Goal: Task Accomplishment & Management: Manage account settings

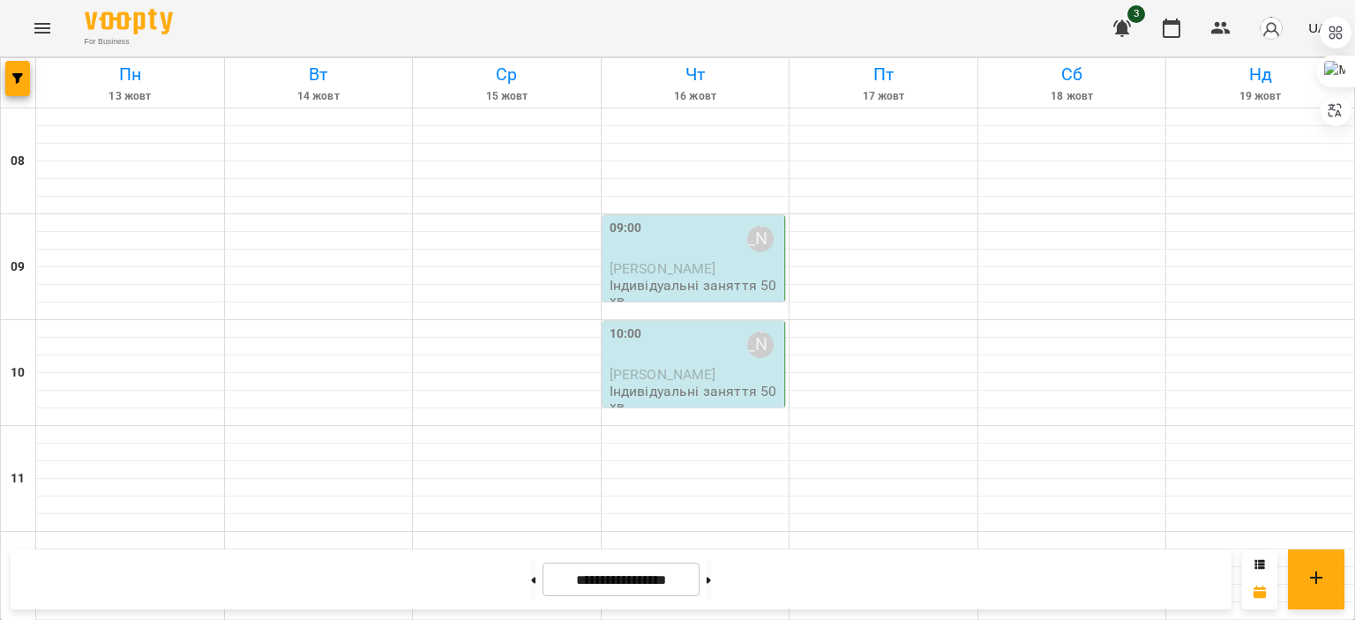
scroll to position [906, 0]
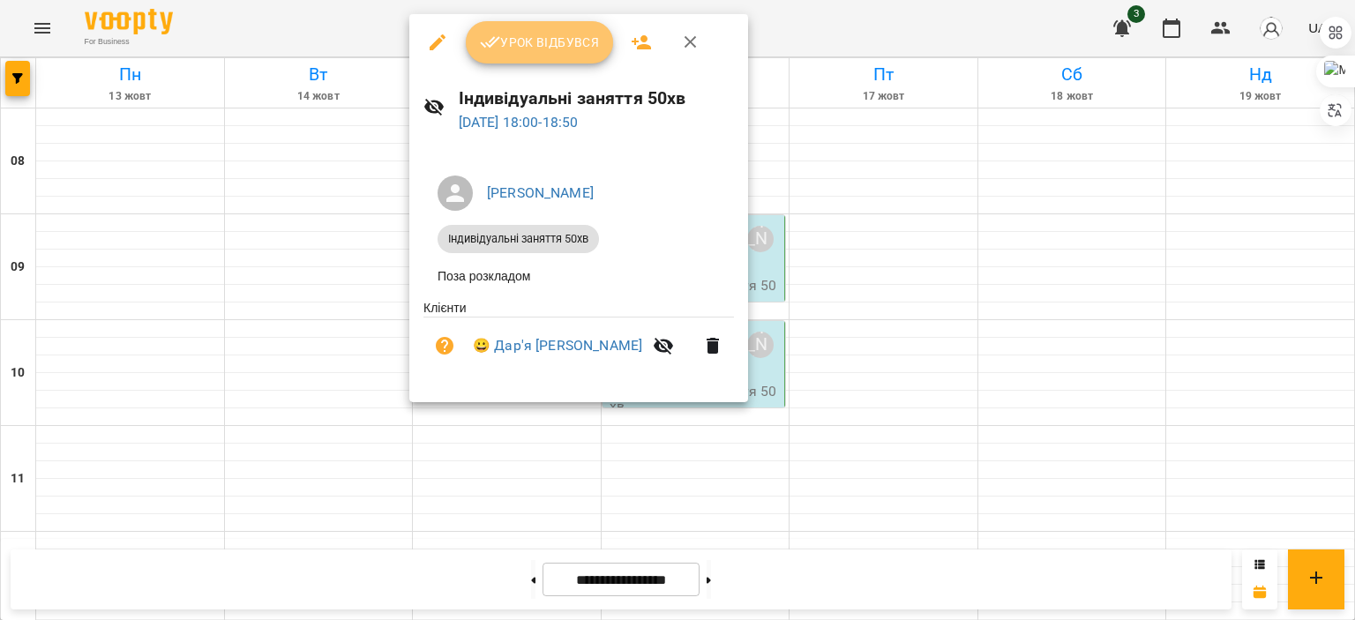
click at [533, 45] on span "Урок відбувся" at bounding box center [540, 42] width 120 height 21
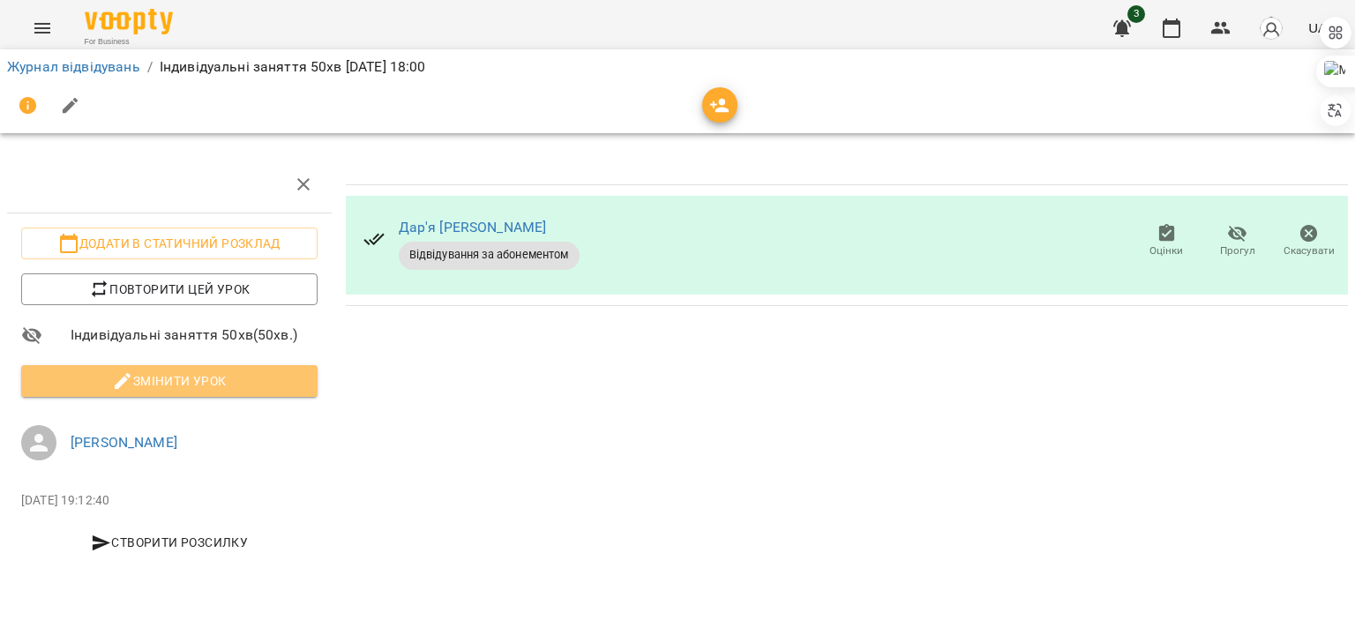
click at [219, 370] on span "Змінити урок" at bounding box center [169, 380] width 268 height 21
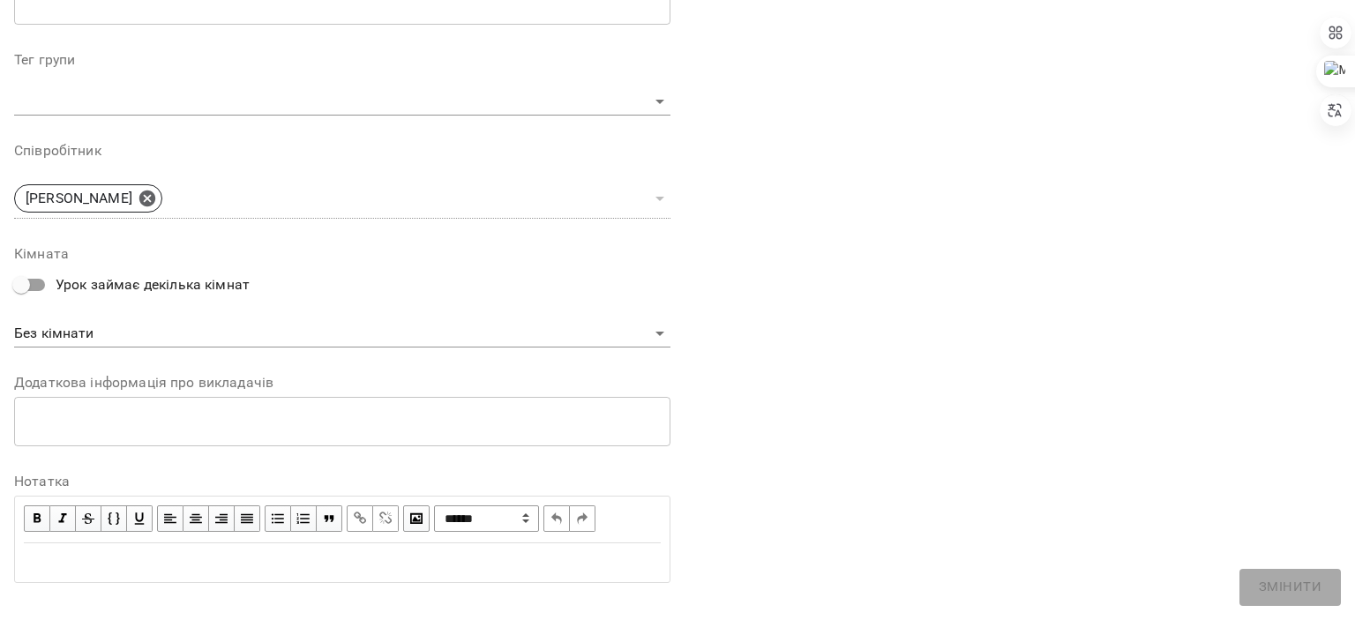
scroll to position [552, 0]
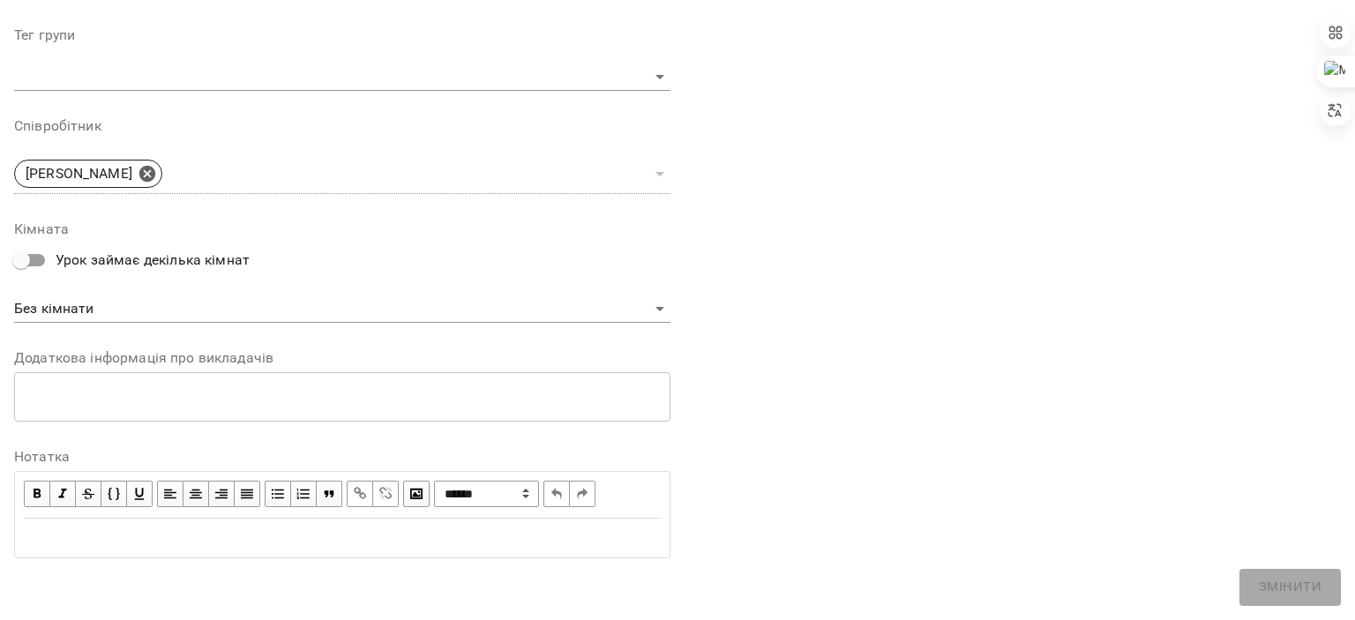
click at [198, 542] on div "Edit text" at bounding box center [342, 537] width 637 height 21
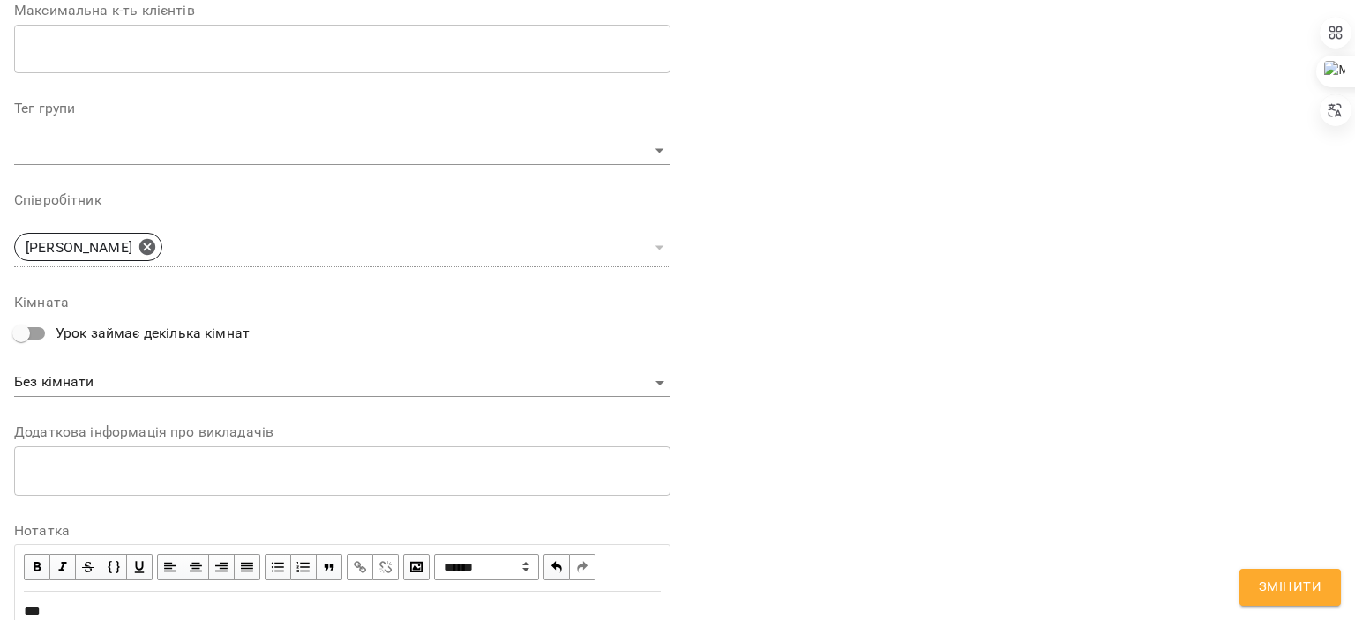
scroll to position [625, 0]
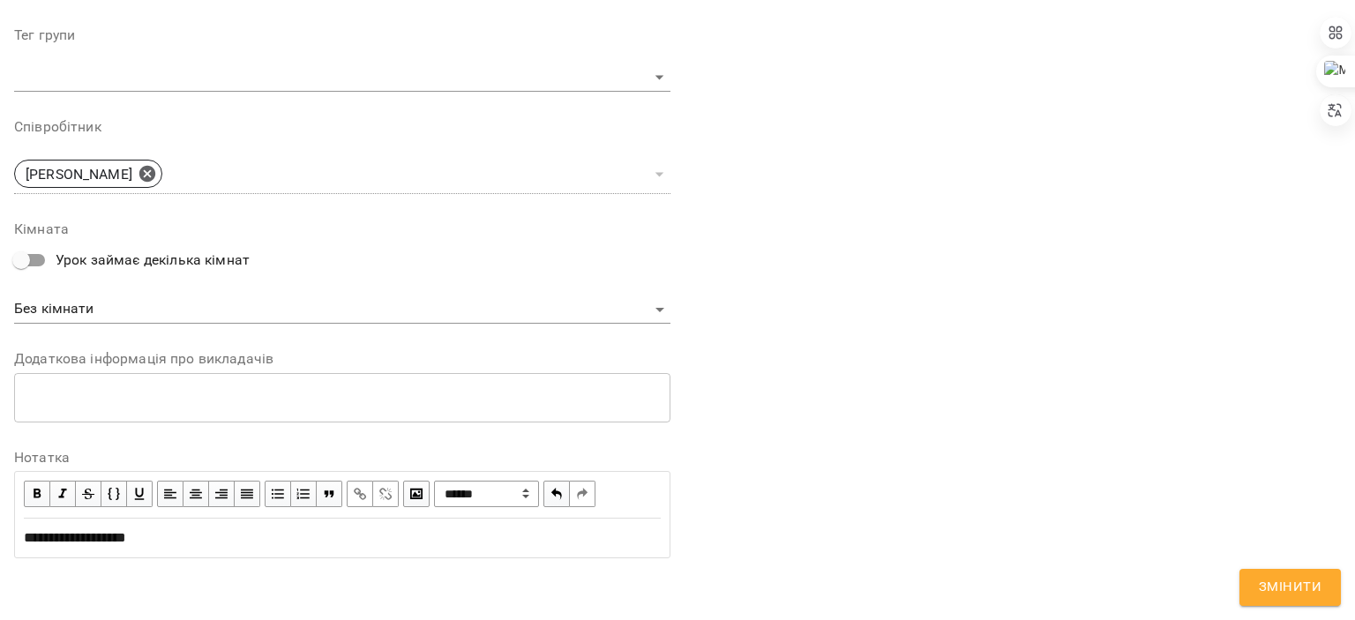
click at [121, 548] on div "**********" at bounding box center [342, 537] width 653 height 37
click at [350, 491] on span "button" at bounding box center [359, 493] width 19 height 19
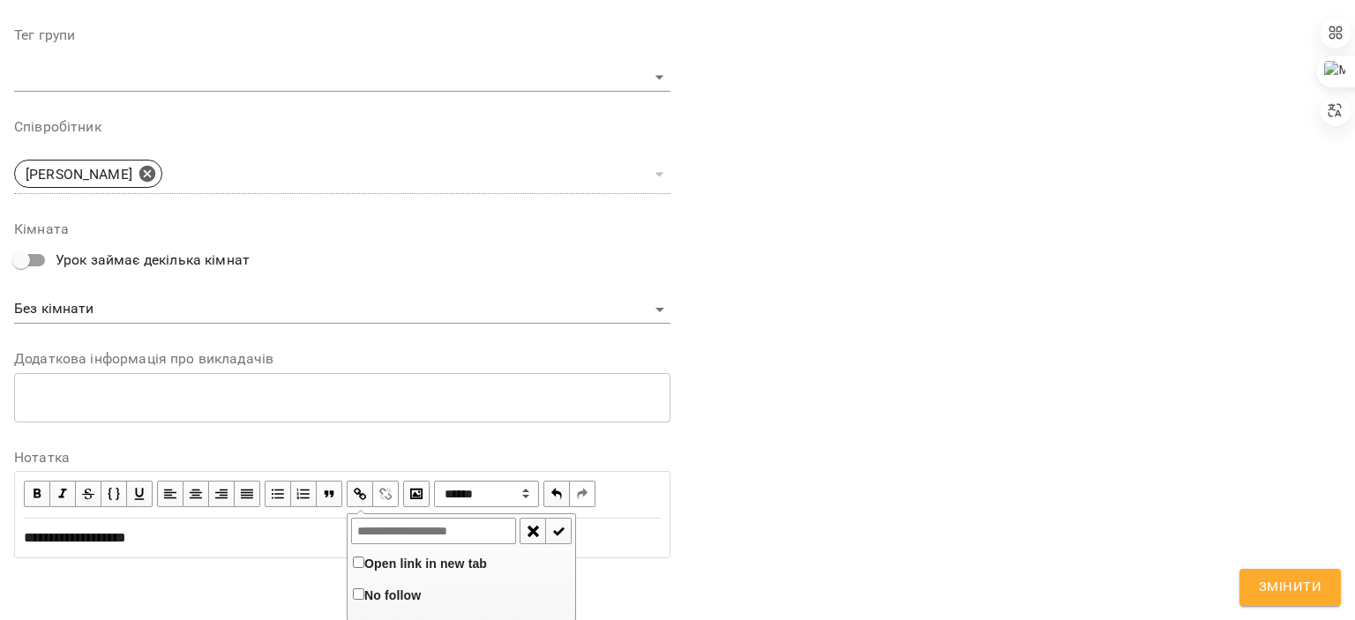
type input "**********"
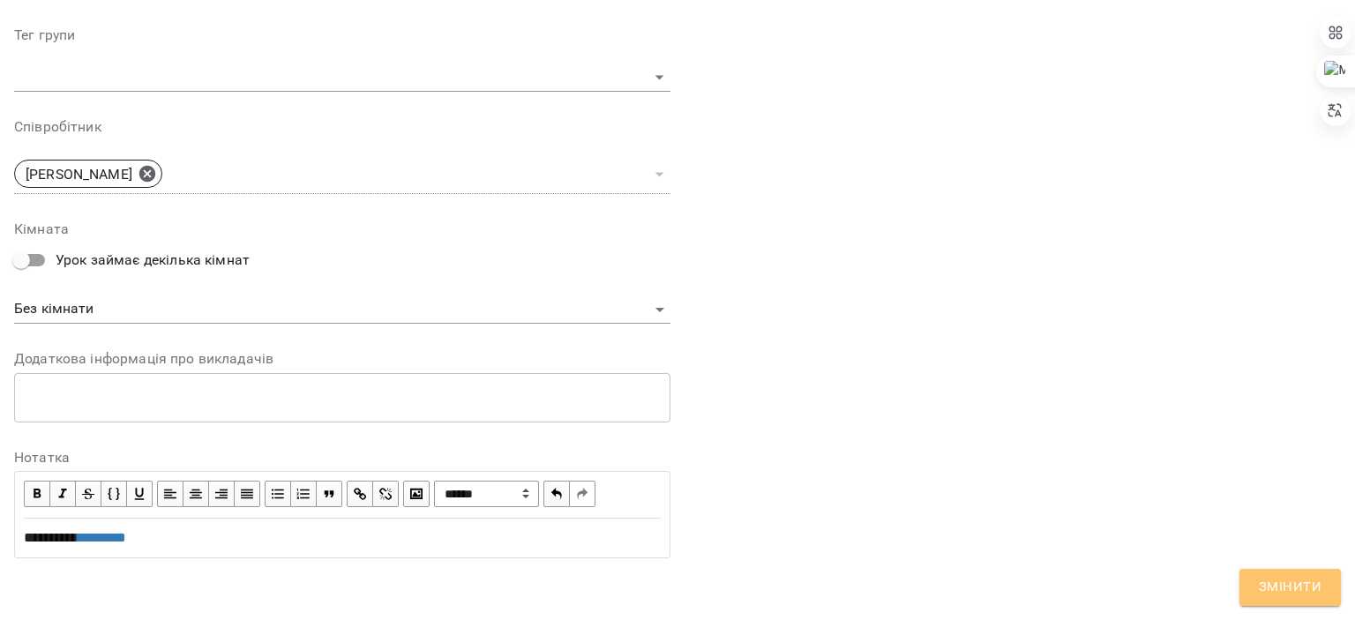
click at [1277, 578] on span "Змінити" at bounding box center [1289, 587] width 63 height 23
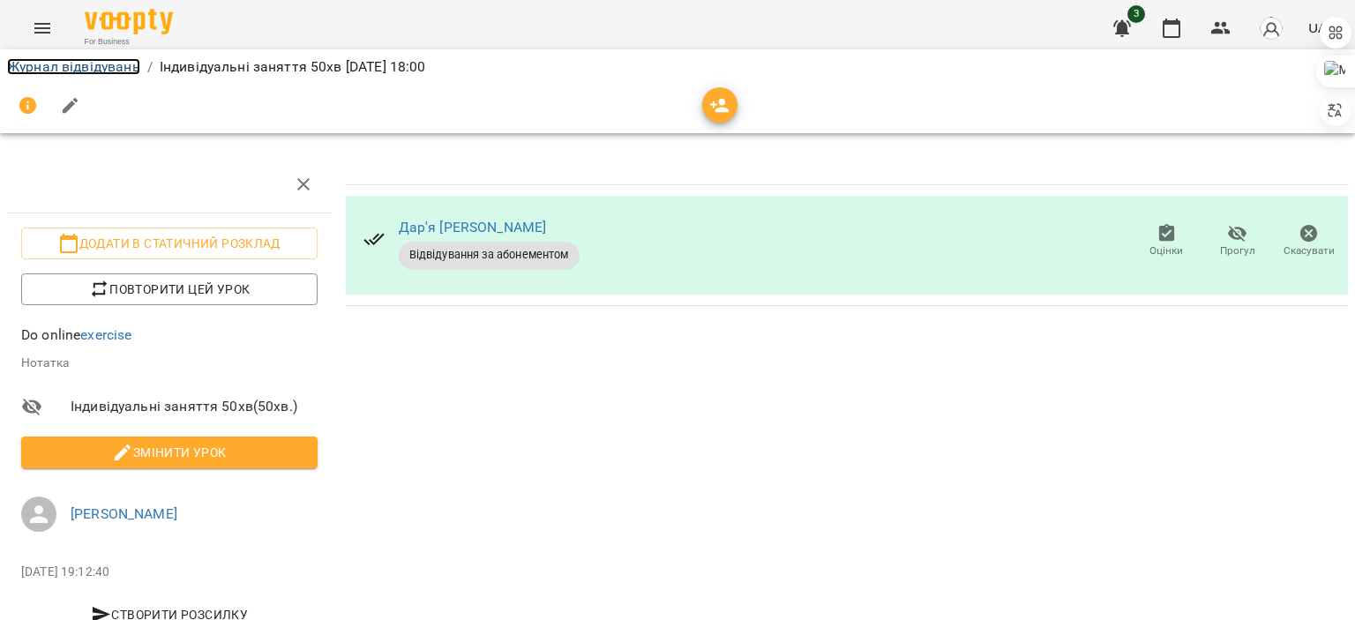
click at [86, 58] on link "Журнал відвідувань" at bounding box center [73, 66] width 133 height 17
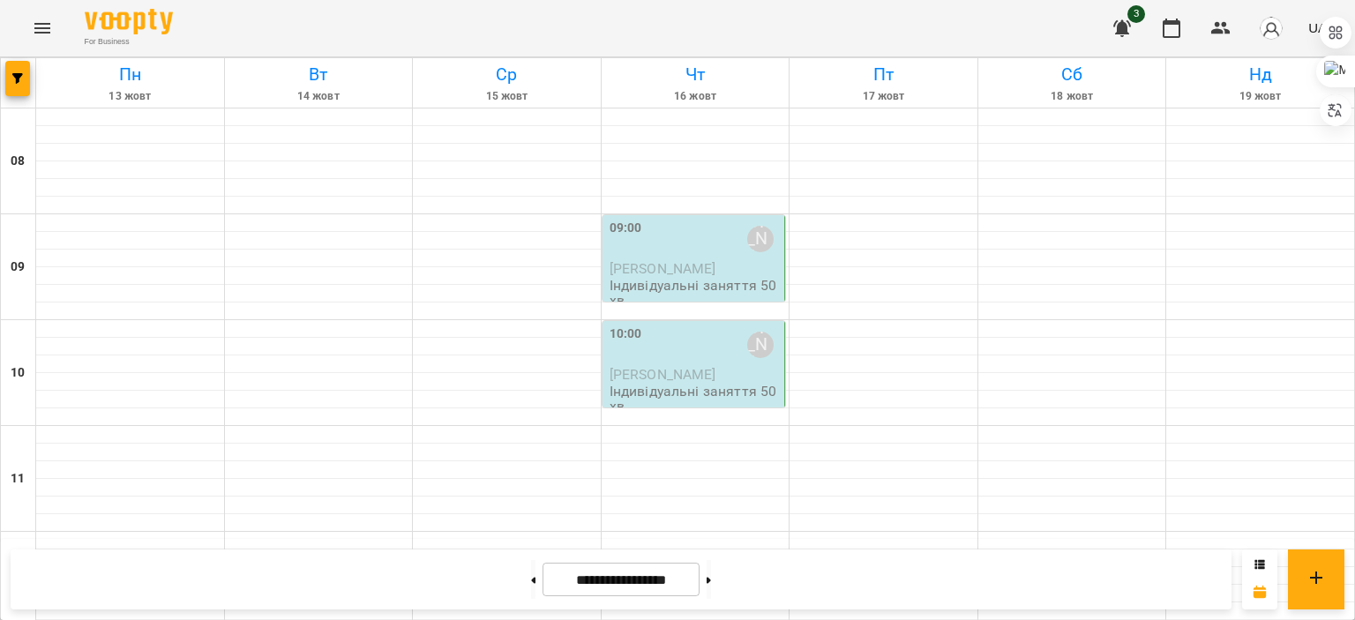
scroll to position [975, 0]
click at [1270, 30] on img "button" at bounding box center [1270, 28] width 25 height 25
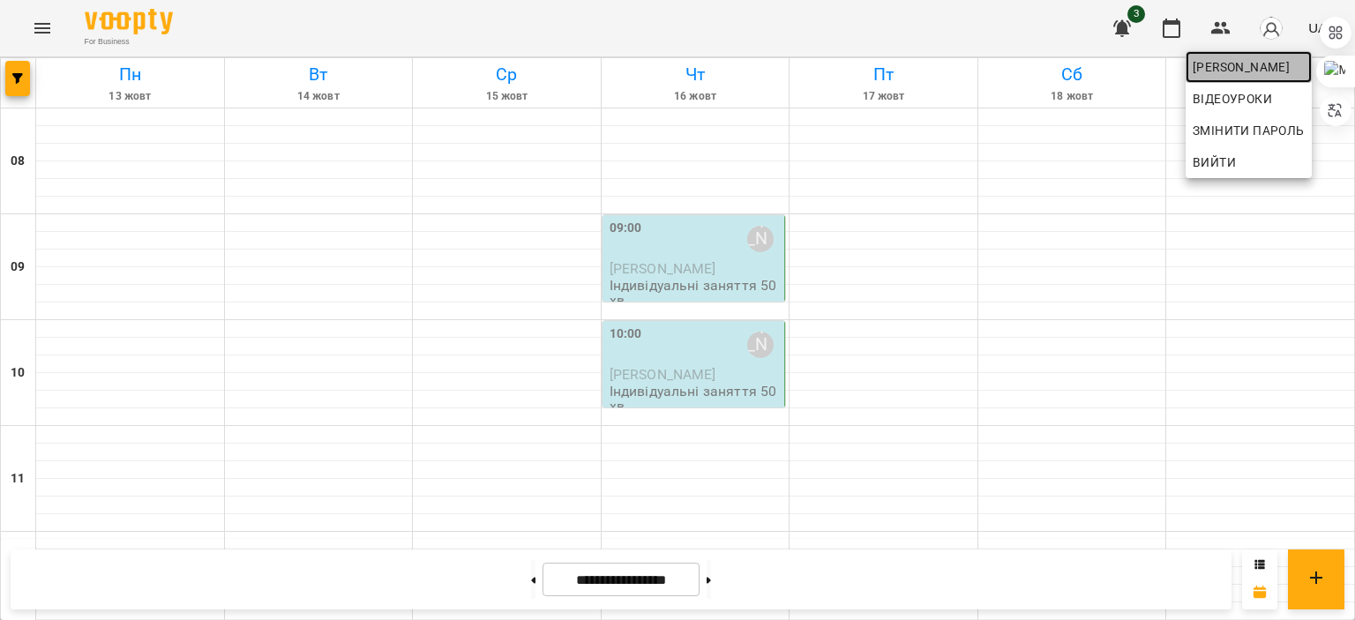
click at [1229, 63] on span "[PERSON_NAME]" at bounding box center [1248, 66] width 112 height 21
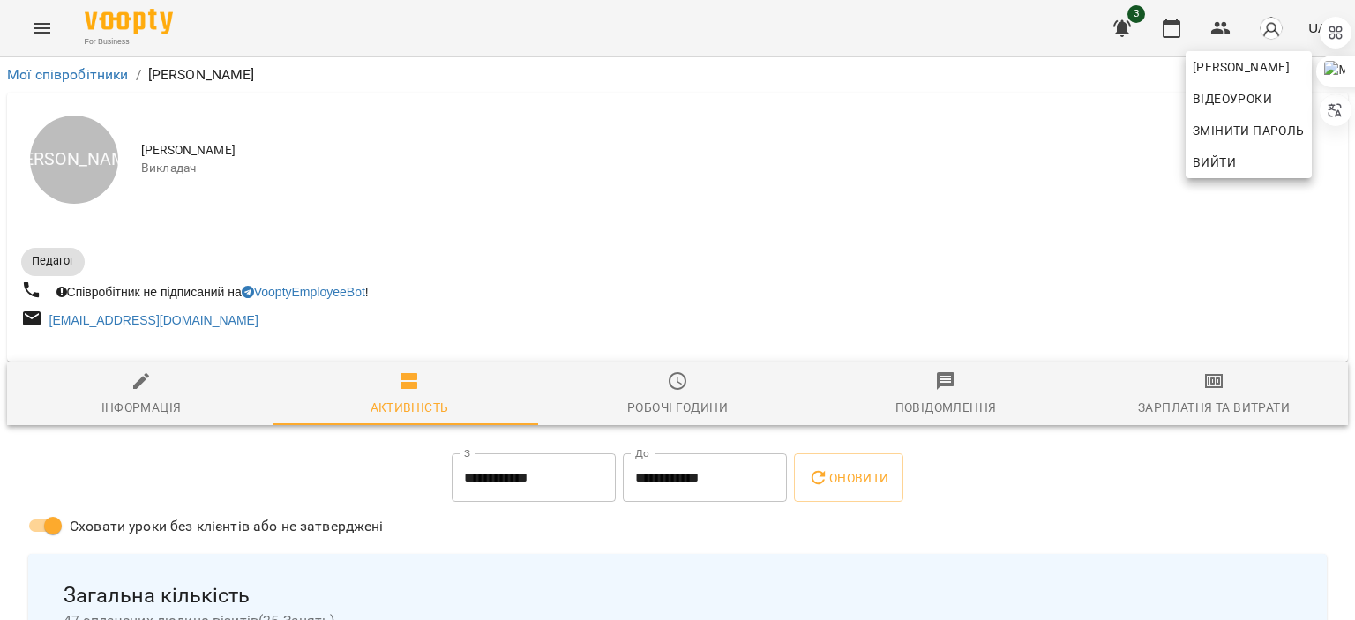
click at [1228, 370] on div at bounding box center [677, 310] width 1355 height 620
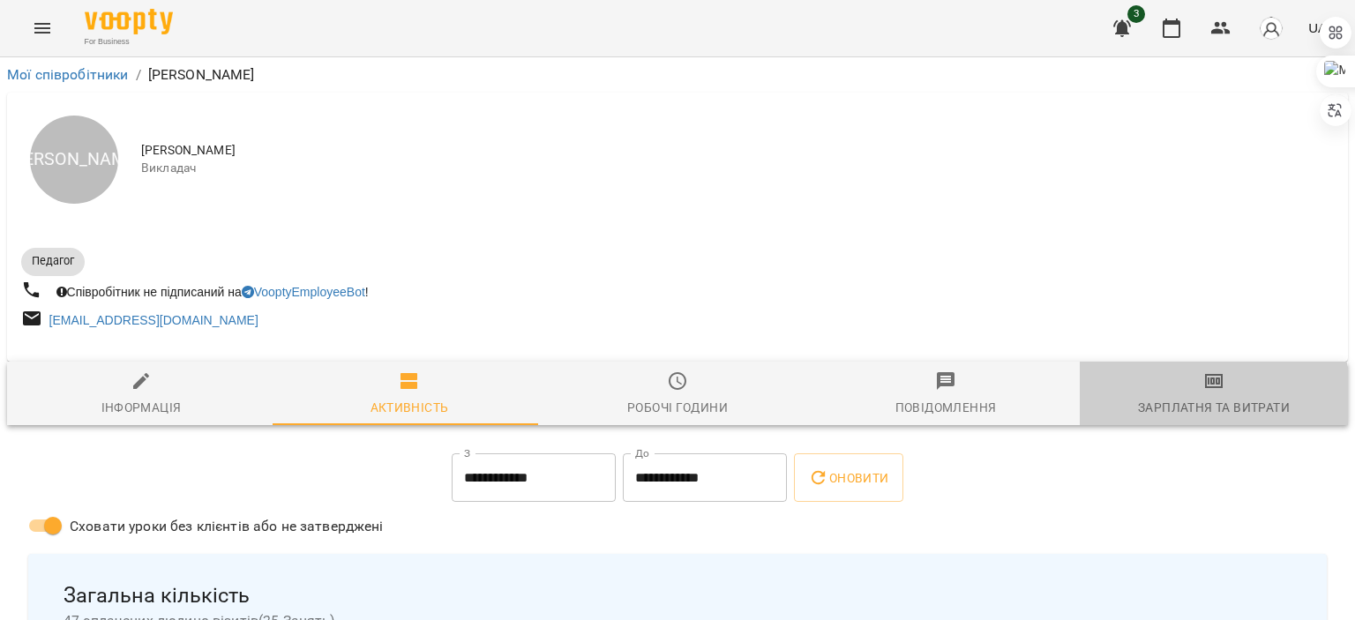
click at [1198, 400] on div "Зарплатня та Витрати" at bounding box center [1214, 407] width 152 height 21
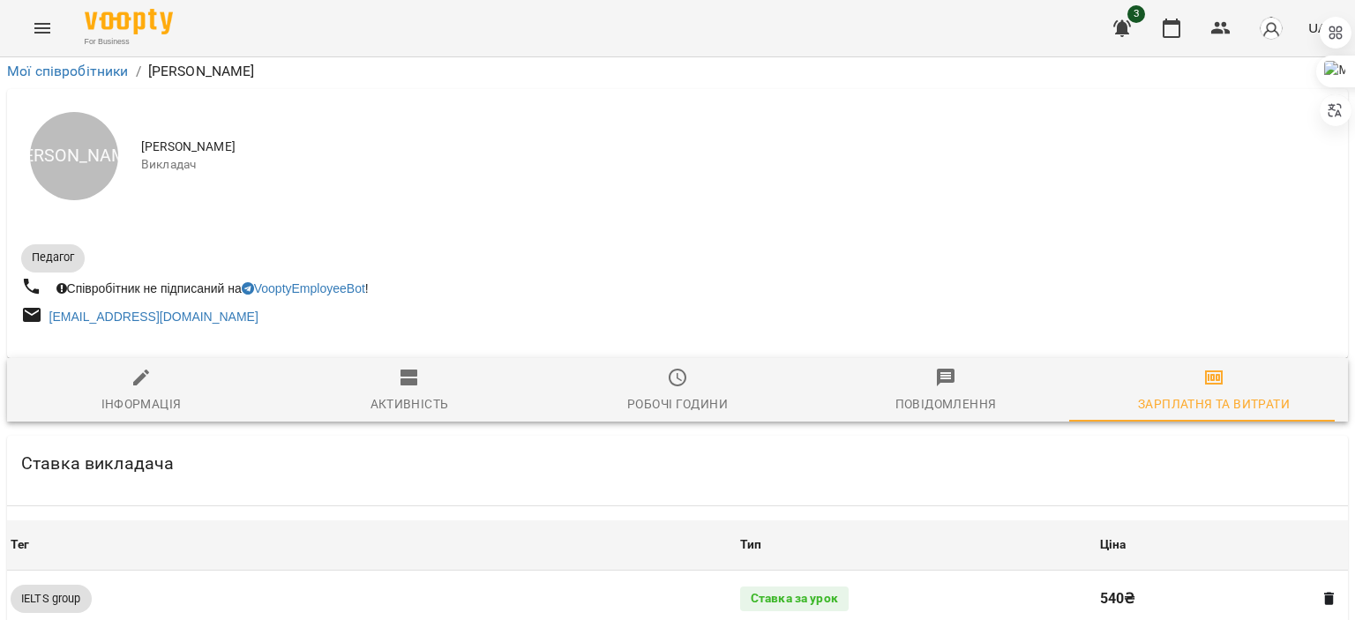
scroll to position [1598, 0]
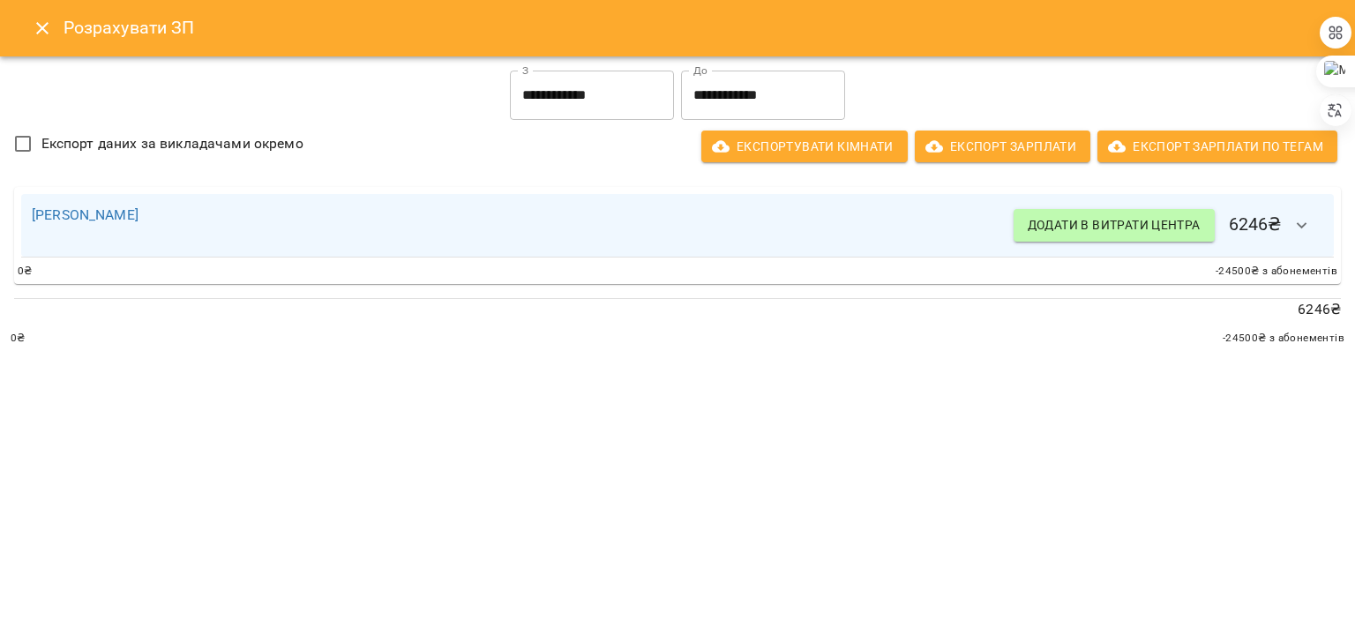
click at [34, 20] on icon "Close" at bounding box center [42, 28] width 21 height 21
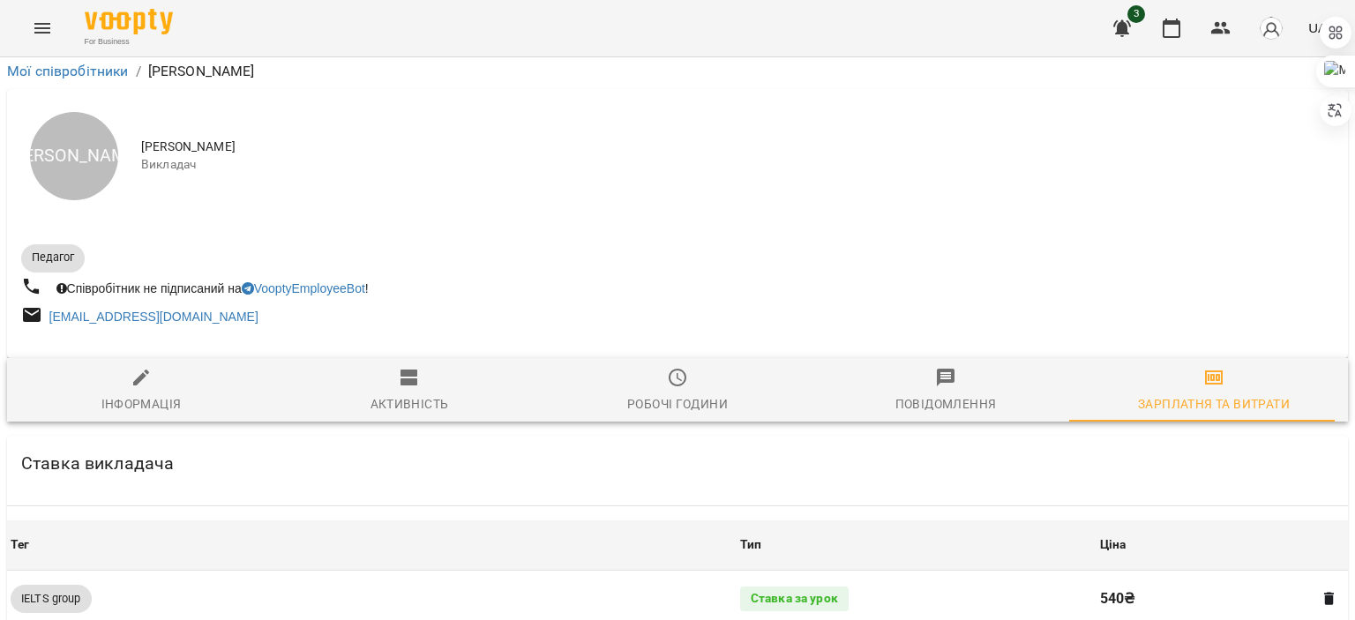
scroll to position [0, 0]
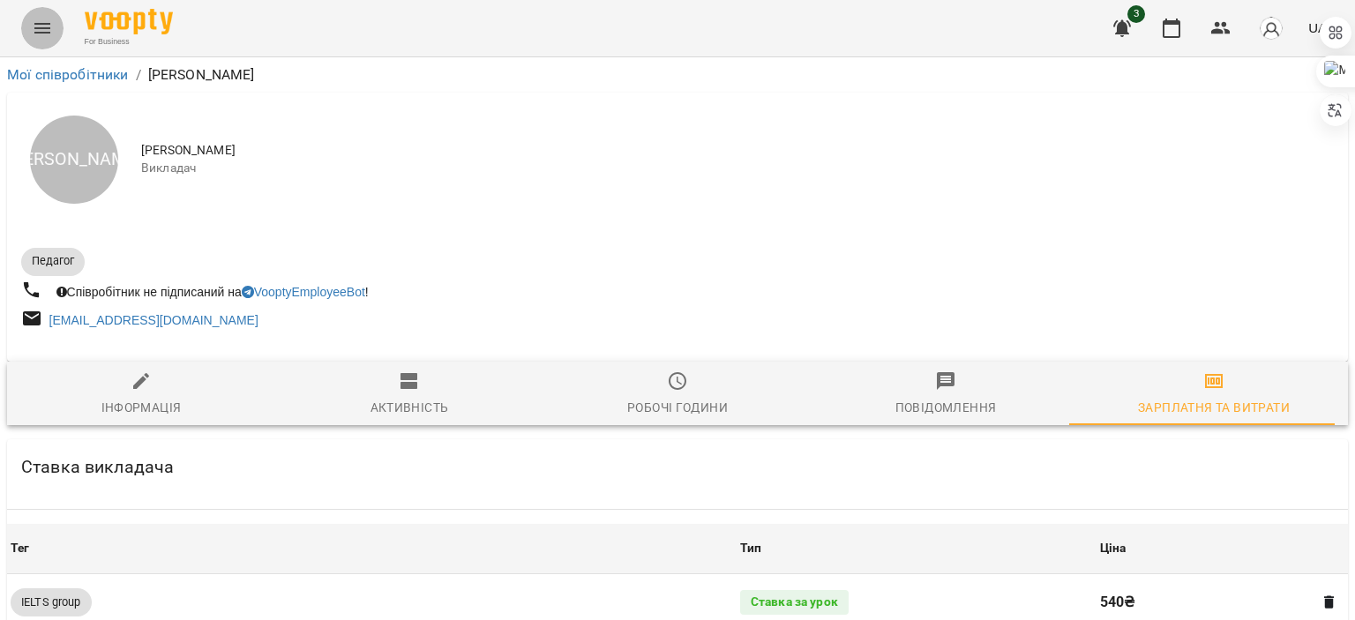
click at [35, 34] on icon "Menu" at bounding box center [42, 28] width 21 height 21
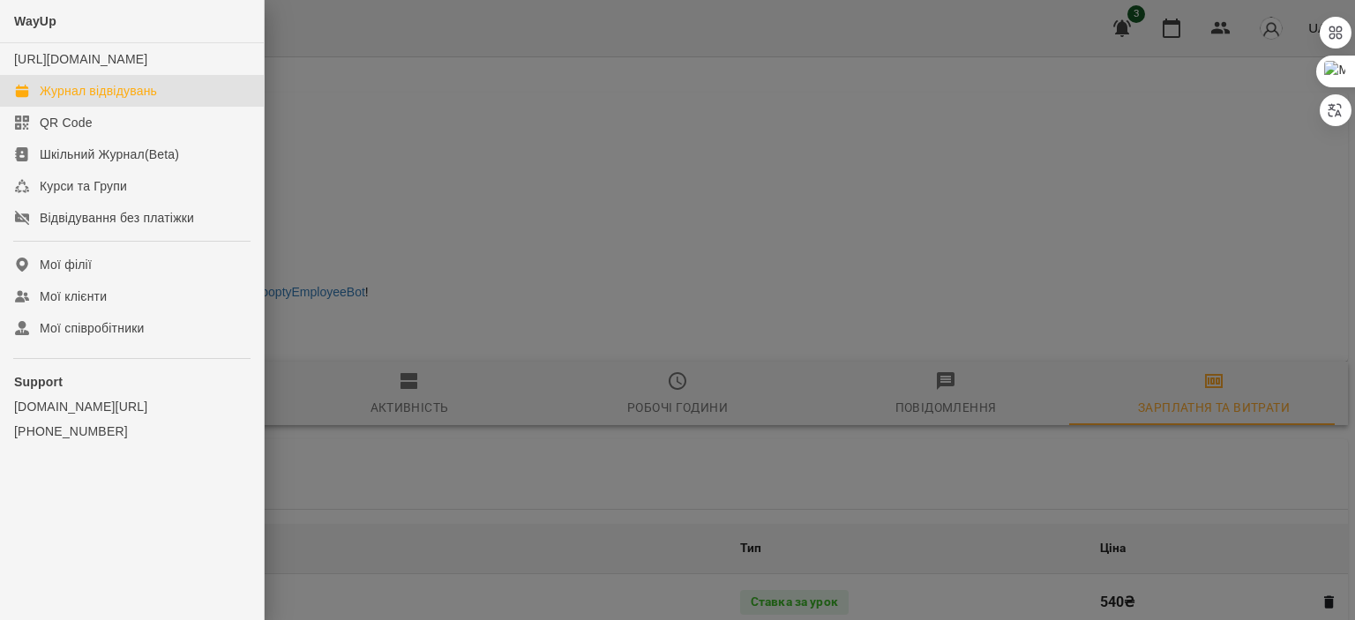
click at [84, 107] on link "Журнал відвідувань" at bounding box center [132, 91] width 264 height 32
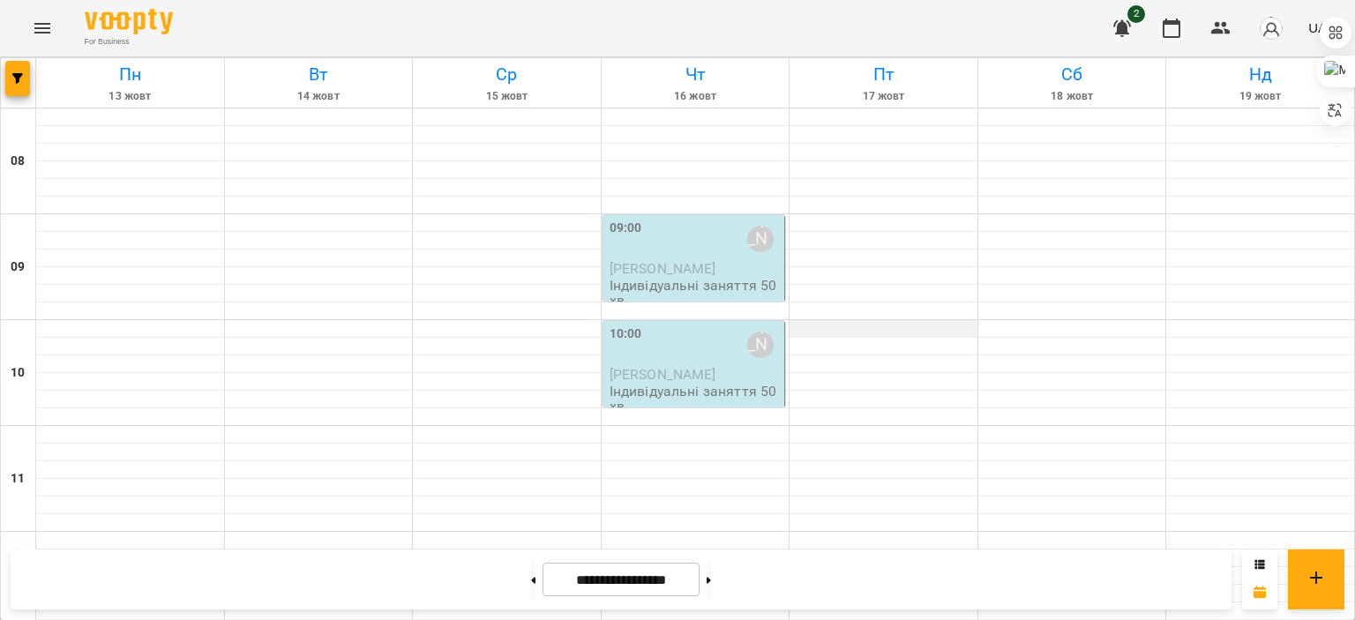
scroll to position [105, 0]
